Goal: Communication & Community: Answer question/provide support

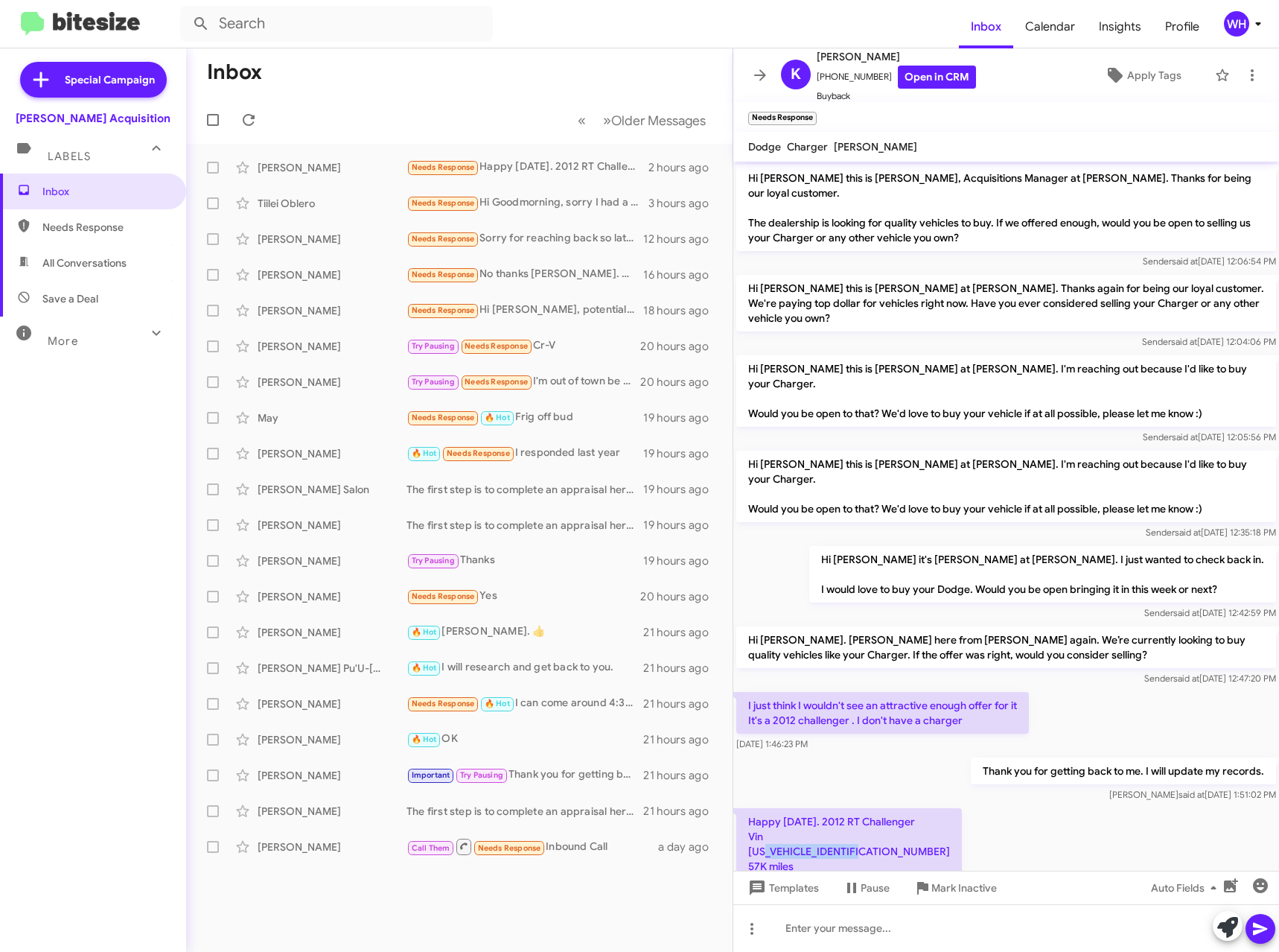
scroll to position [19, 0]
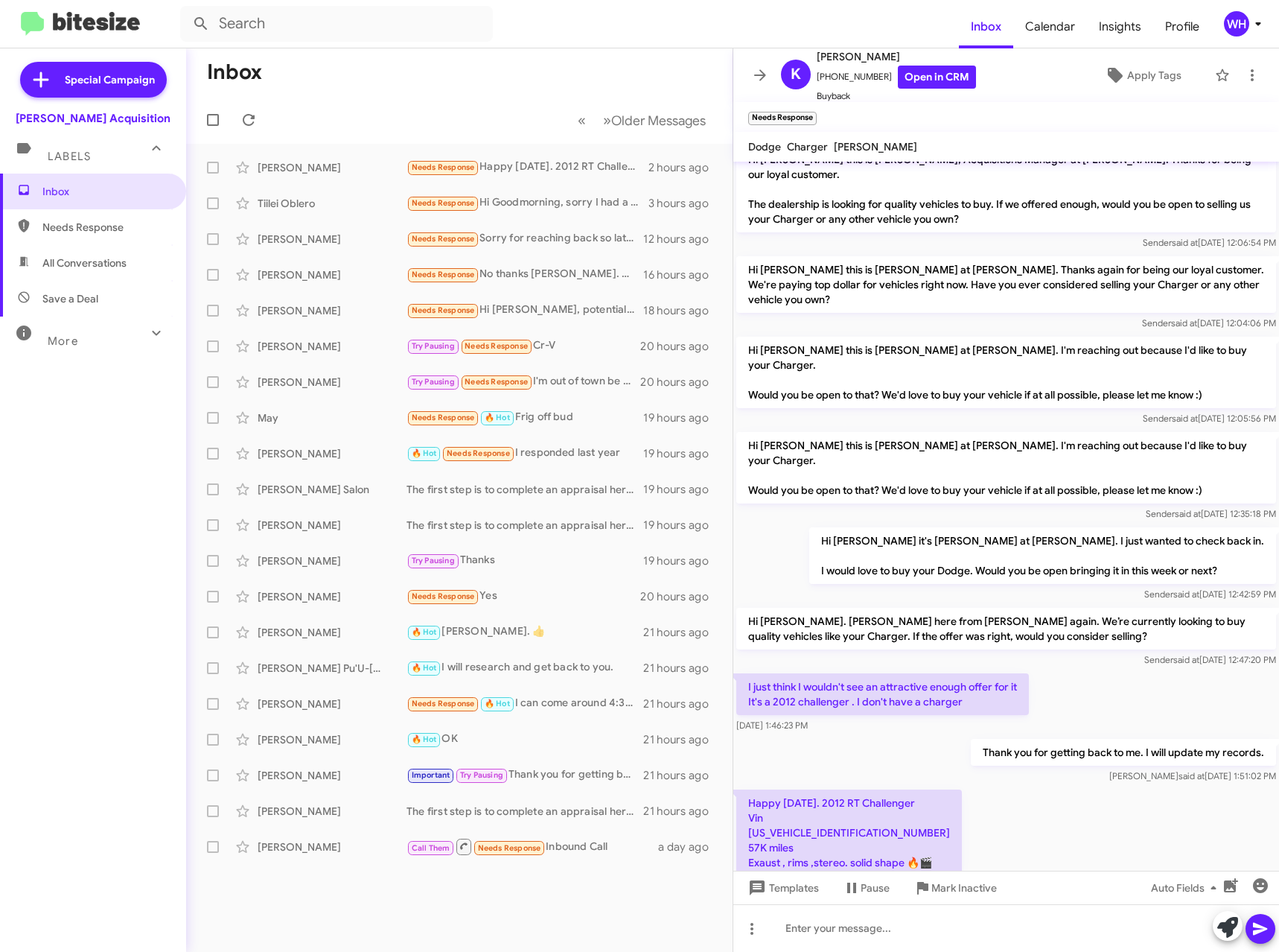
click at [690, 24] on form at bounding box center [569, 24] width 779 height 36
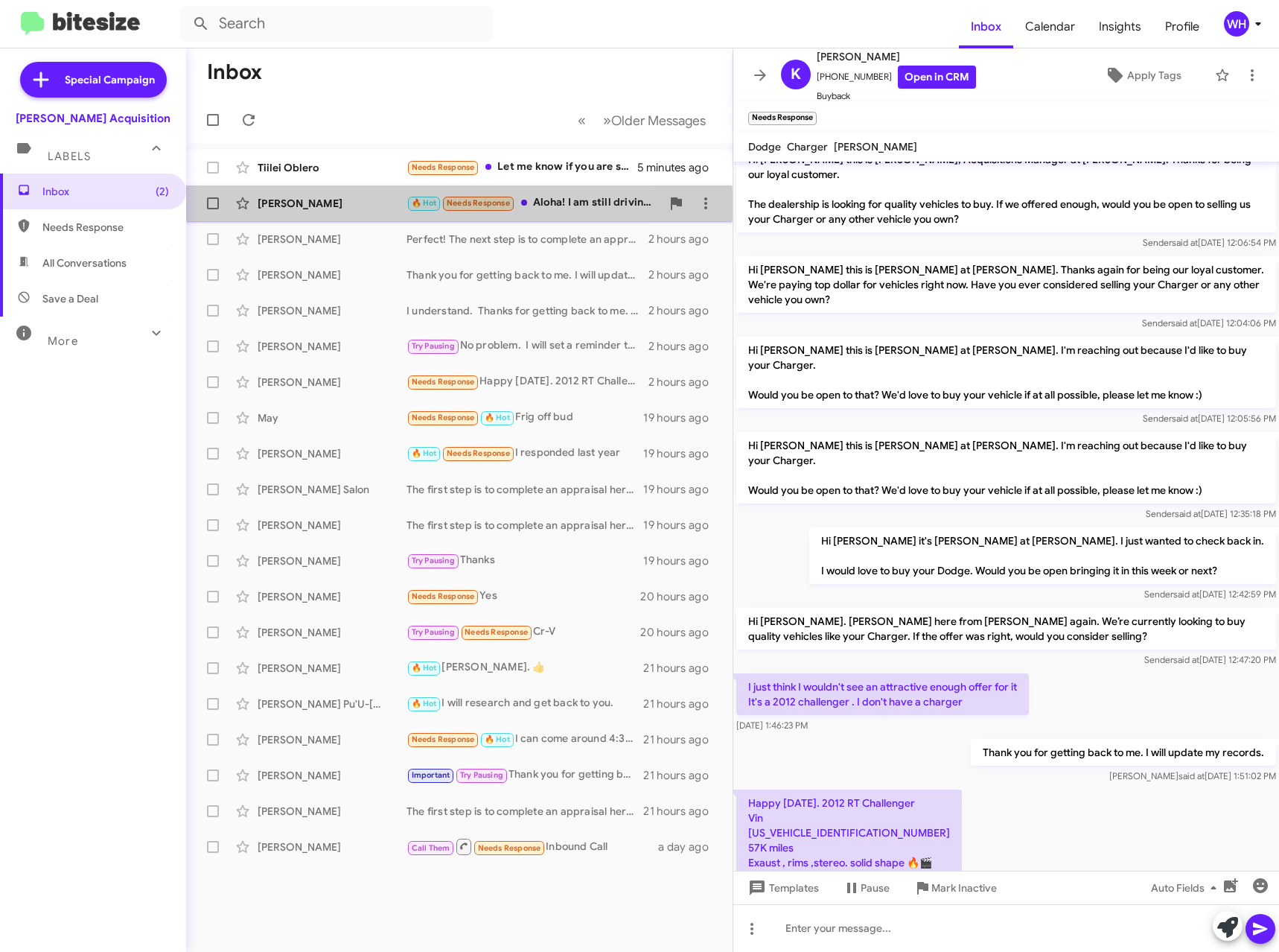
drag, startPoint x: 314, startPoint y: 215, endPoint x: 296, endPoint y: 205, distance: 20.6
click at [313, 217] on div "[PERSON_NAME] 🔥 Hot Needs Response Aloha! I am still driving over. I'll be ther…" at bounding box center [460, 203] width 523 height 29
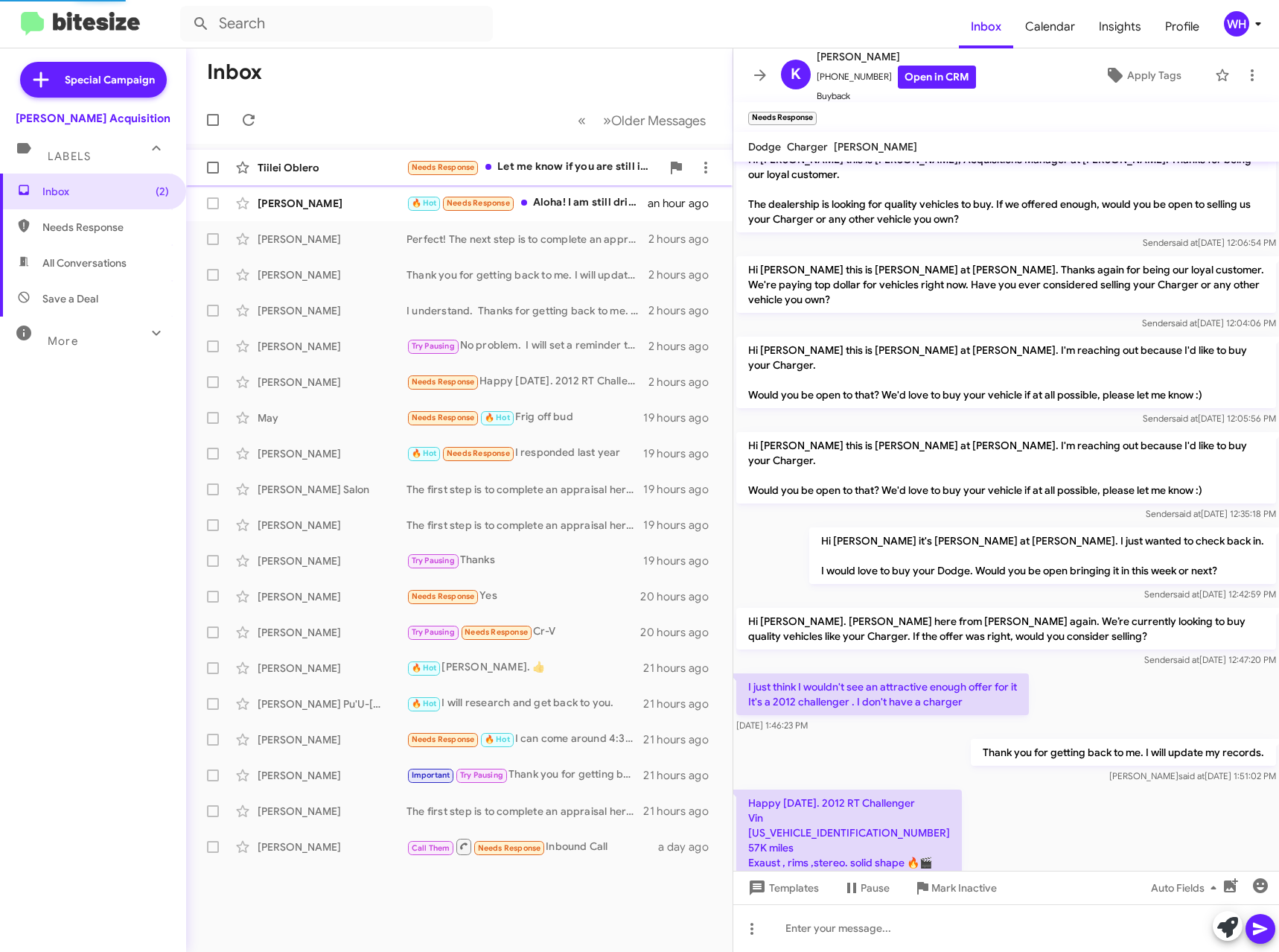
click at [299, 173] on div "Tiilei Oblero" at bounding box center [331, 167] width 149 height 15
click at [295, 162] on div "Tiilei Oblero" at bounding box center [331, 167] width 149 height 15
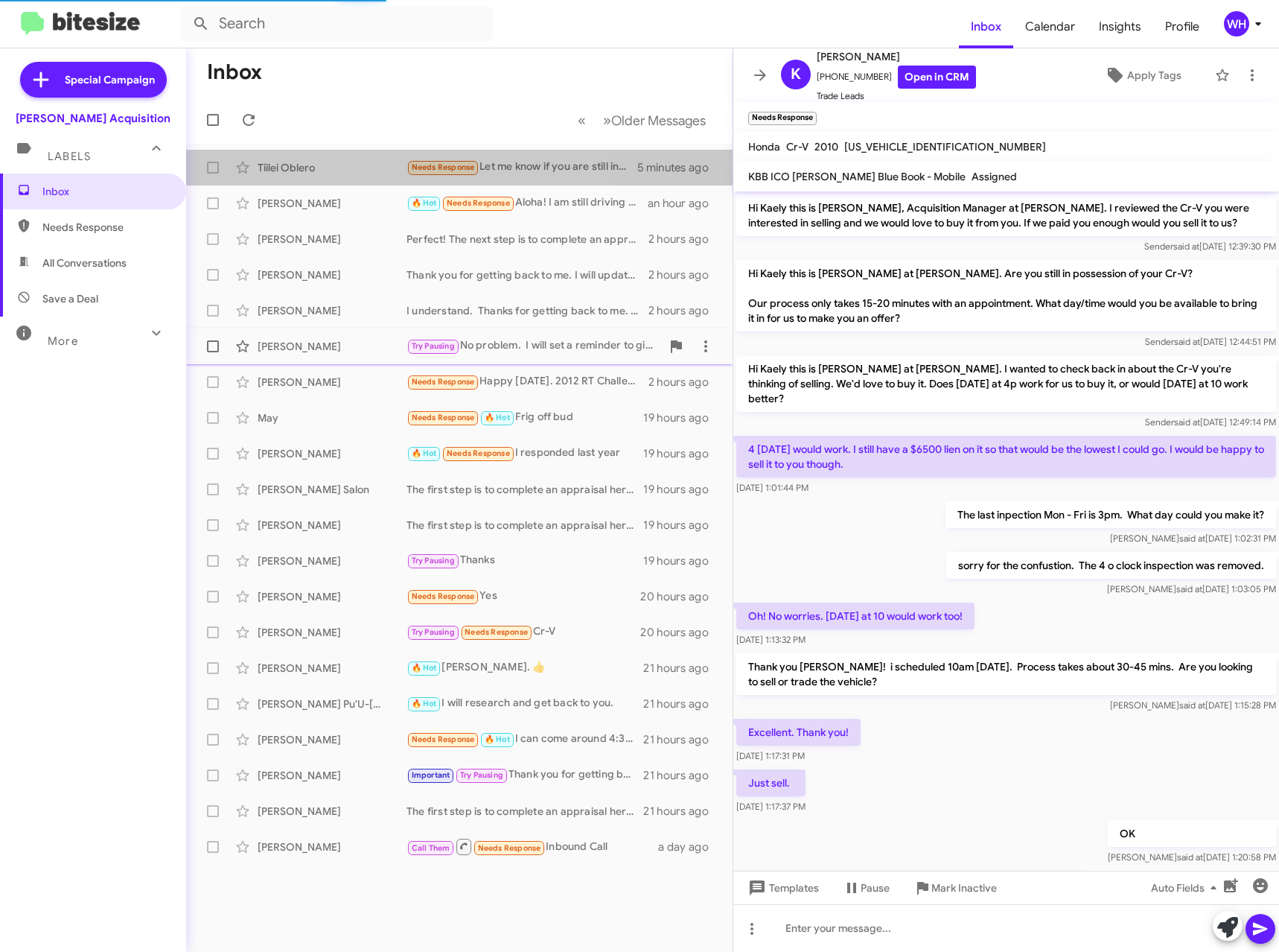
scroll to position [77, 0]
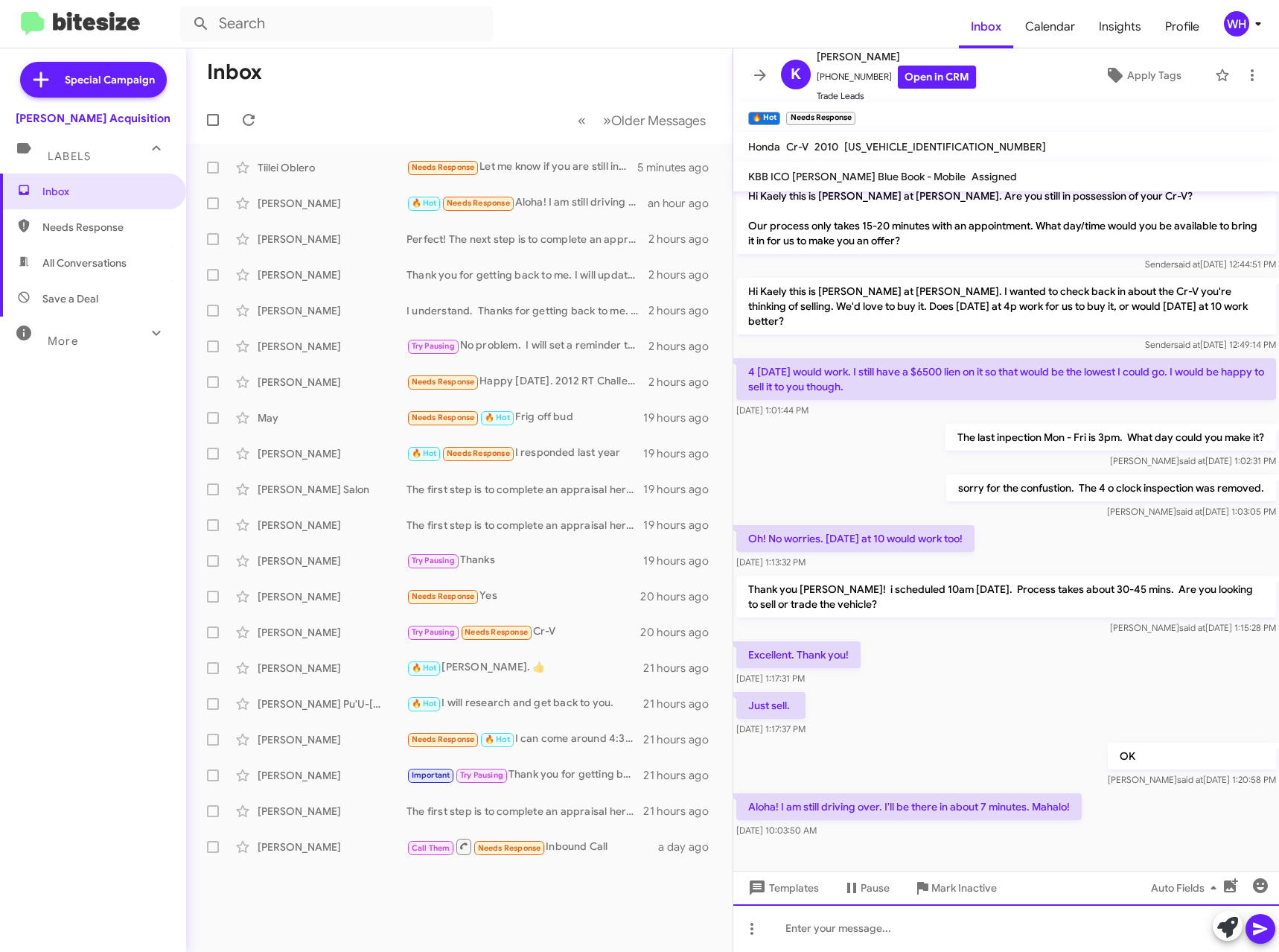
click at [848, 930] on div at bounding box center [1006, 928] width 546 height 48
click at [297, 170] on div "Tiilei Oblero" at bounding box center [331, 167] width 149 height 15
